Goal: Information Seeking & Learning: Compare options

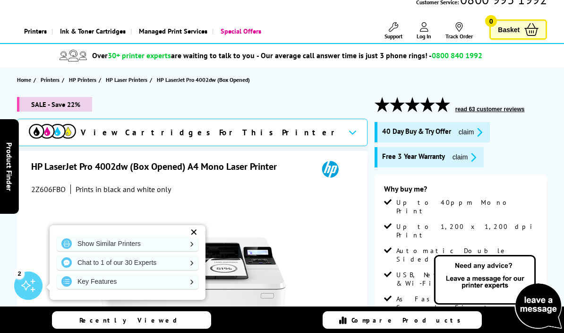
scroll to position [31, 0]
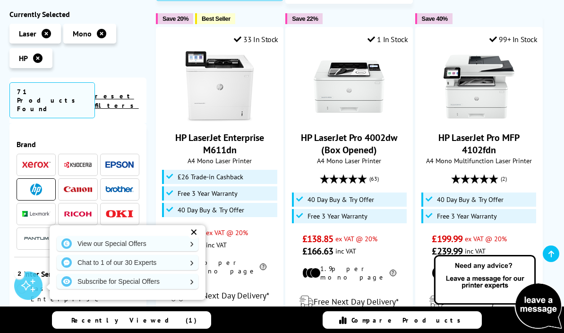
scroll to position [948, 0]
click at [487, 102] on img at bounding box center [479, 86] width 71 height 71
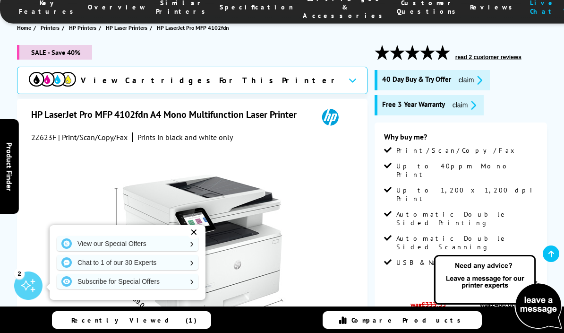
scroll to position [67, 0]
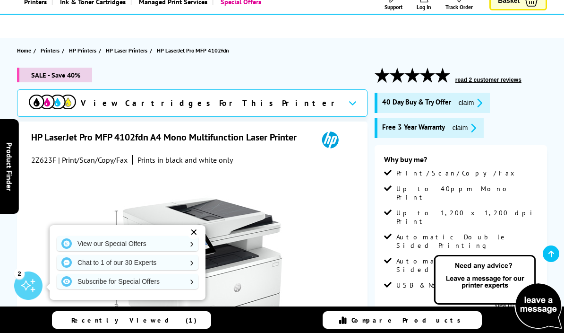
click at [85, 45] on span "HP Printers" at bounding box center [82, 50] width 27 height 10
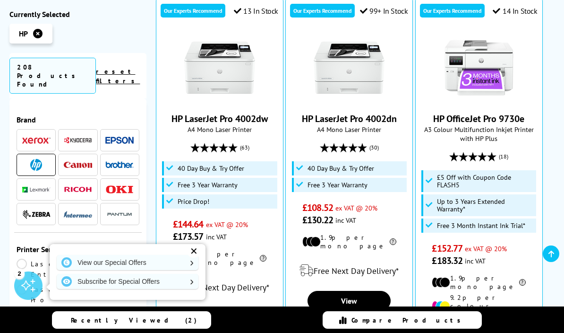
scroll to position [309, 0]
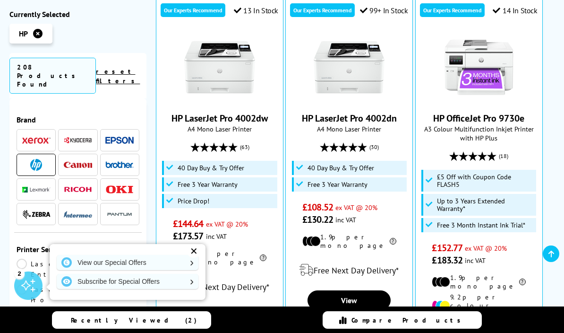
click at [39, 137] on img at bounding box center [36, 140] width 28 height 7
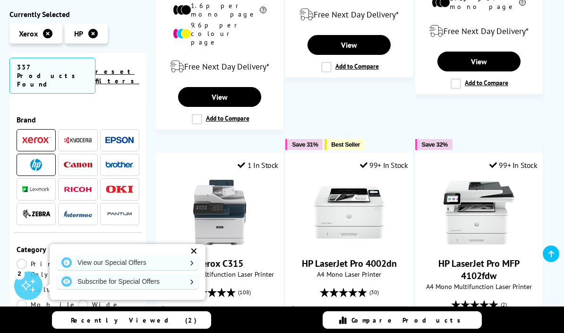
scroll to position [468, 0]
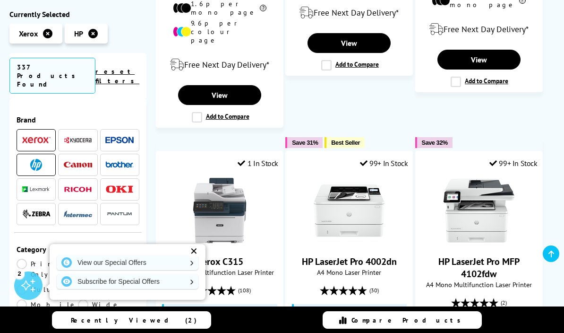
click at [26, 137] on img at bounding box center [36, 140] width 28 height 7
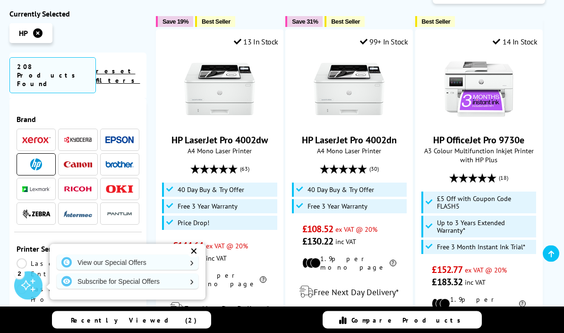
scroll to position [277, 0]
click at [219, 67] on img at bounding box center [219, 88] width 71 height 71
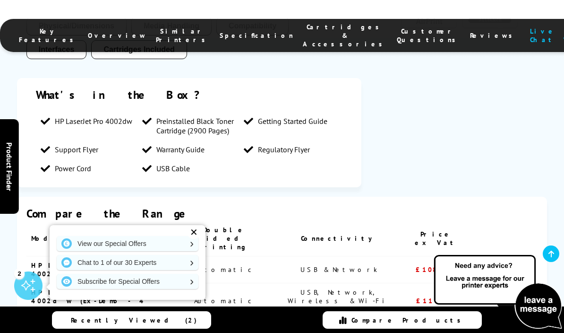
scroll to position [1022, 0]
